Goal: Task Accomplishment & Management: Use online tool/utility

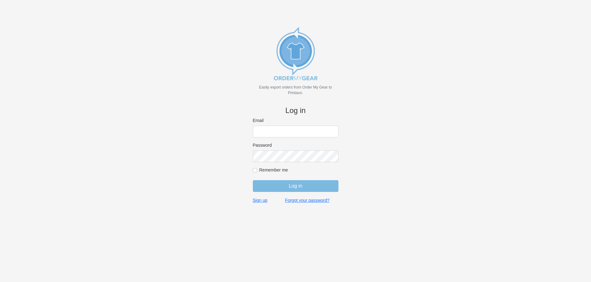
type input "[EMAIL_ADDRESS][DOMAIN_NAME]"
click at [302, 186] on input "Log in" at bounding box center [296, 186] width 86 height 12
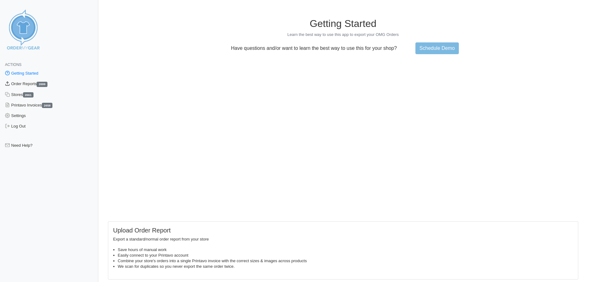
click at [32, 82] on link "Order Reports 2699" at bounding box center [49, 84] width 98 height 11
